Goal: Navigation & Orientation: Find specific page/section

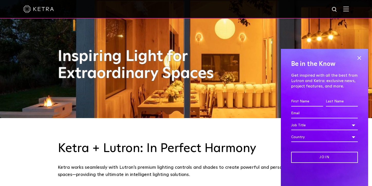
scroll to position [77, 0]
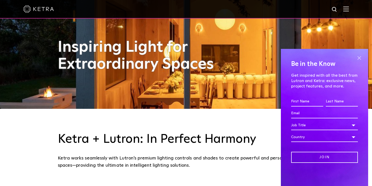
click at [360, 58] on span at bounding box center [360, 58] width 8 height 8
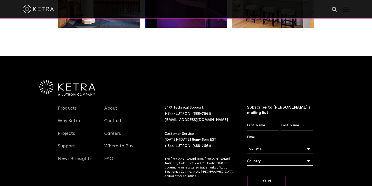
scroll to position [1081, 0]
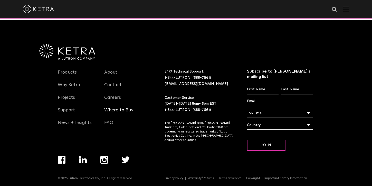
click at [123, 112] on link "Where to Buy" at bounding box center [118, 113] width 29 height 12
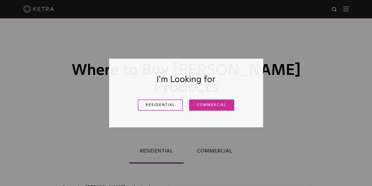
click at [207, 108] on link "Commercial" at bounding box center [211, 104] width 45 height 11
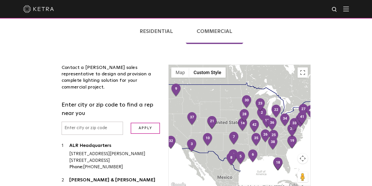
scroll to position [128, 0]
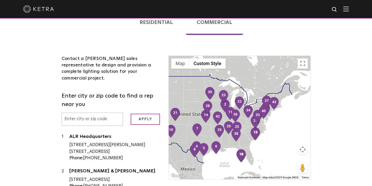
click at [96, 113] on input "text" at bounding box center [93, 119] width 62 height 13
click at [131, 114] on input "Apply" at bounding box center [145, 119] width 29 height 11
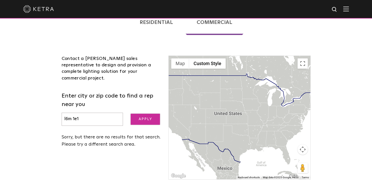
click at [142, 114] on input "Apply" at bounding box center [145, 119] width 29 height 11
click at [104, 113] on input "l6m 1e1" at bounding box center [93, 119] width 62 height 13
type input "canada"
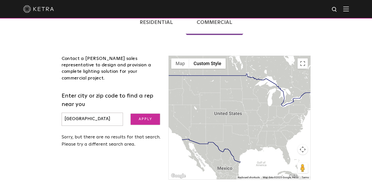
click at [147, 114] on input "Apply" at bounding box center [145, 119] width 29 height 11
click at [274, 89] on div at bounding box center [240, 117] width 142 height 123
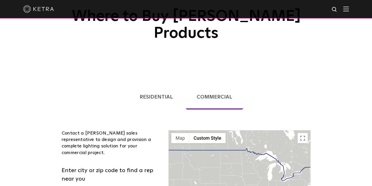
scroll to position [77, 0]
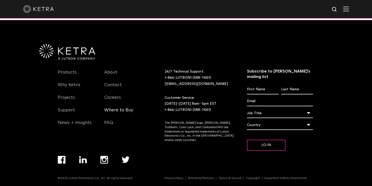
click at [107, 112] on link "Where to Buy" at bounding box center [118, 113] width 29 height 12
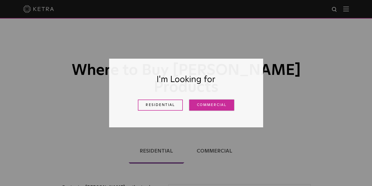
click at [202, 103] on link "Commercial" at bounding box center [211, 104] width 45 height 11
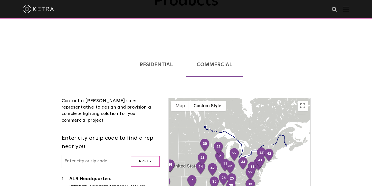
scroll to position [103, 0]
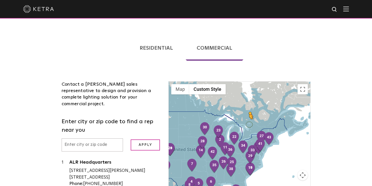
drag, startPoint x: 298, startPoint y: 172, endPoint x: 249, endPoint y: 106, distance: 82.2
click at [249, 106] on div "1 2 3 4 5 6 7 8 9 10 11 12 13 14 15 16 17 18 19 20 21 22 23 24 25 26 28 29 30 3…" at bounding box center [240, 142] width 142 height 123
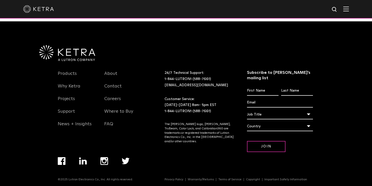
scroll to position [1081, 0]
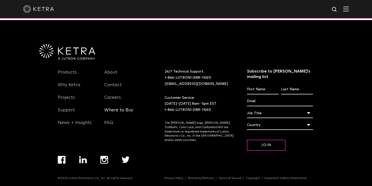
click at [122, 112] on link "Where to Buy" at bounding box center [118, 113] width 29 height 12
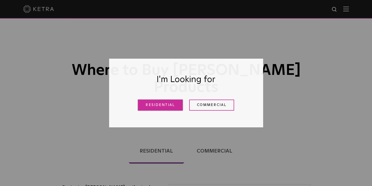
click at [169, 107] on link "Residential" at bounding box center [160, 104] width 45 height 11
